Goal: Information Seeking & Learning: Find specific fact

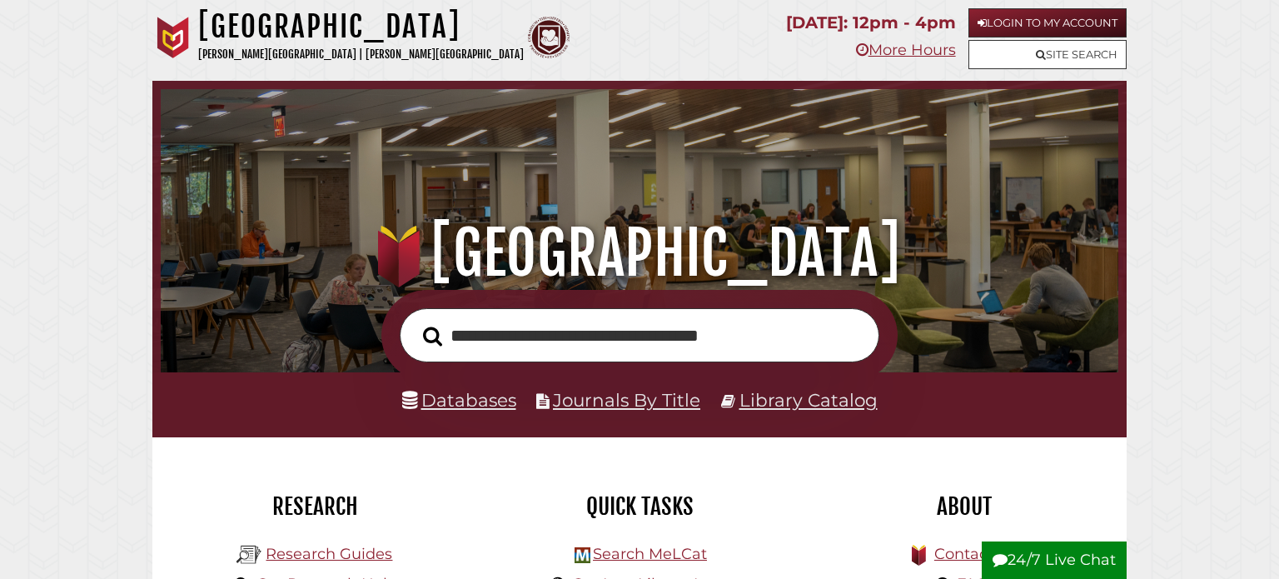
scroll to position [316, 949]
type input "**********"
click at [415, 321] on button "Search" at bounding box center [433, 335] width 36 height 29
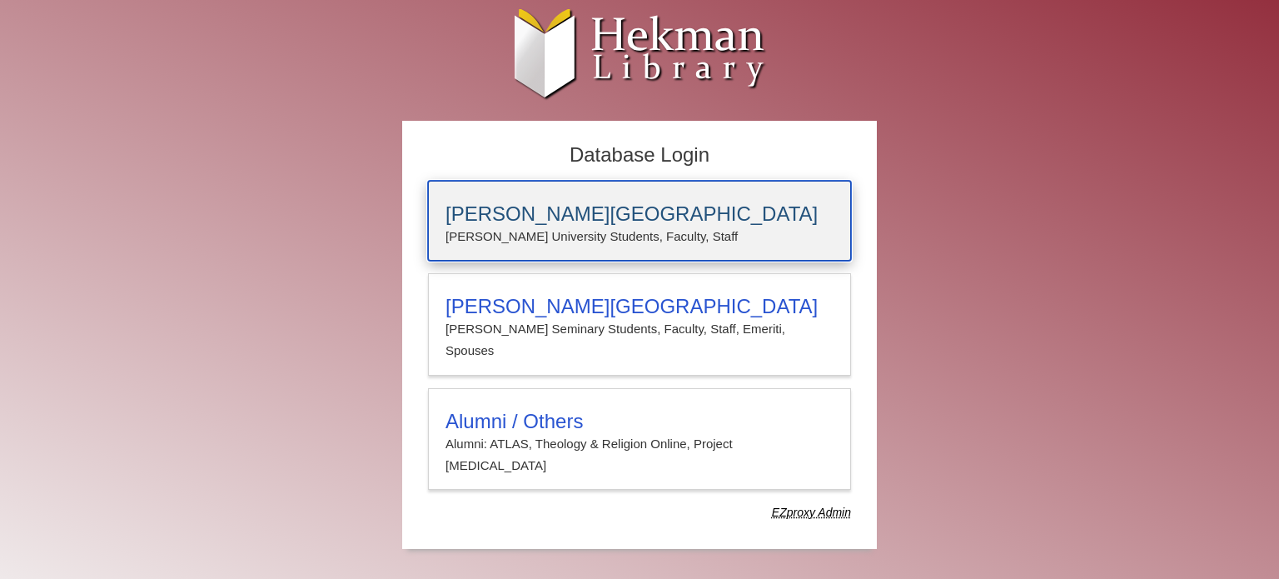
click at [544, 221] on h3 "[PERSON_NAME][GEOGRAPHIC_DATA]" at bounding box center [639, 213] width 388 height 23
